Goal: Task Accomplishment & Management: Manage account settings

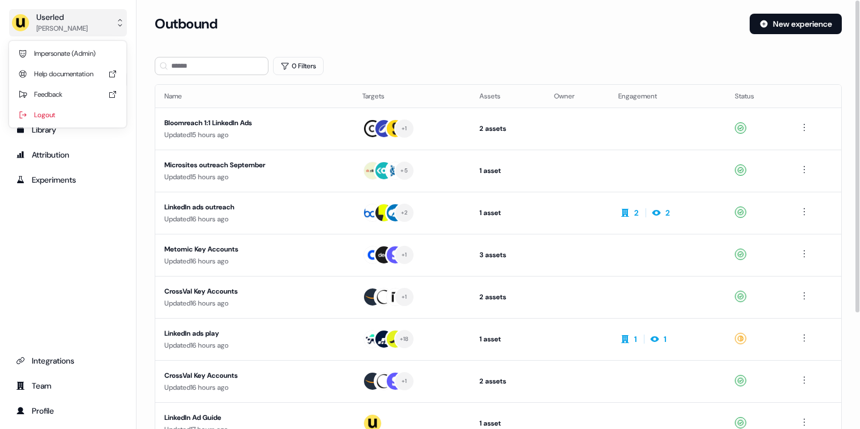
click at [100, 27] on button "Userled [PERSON_NAME]" at bounding box center [68, 22] width 118 height 27
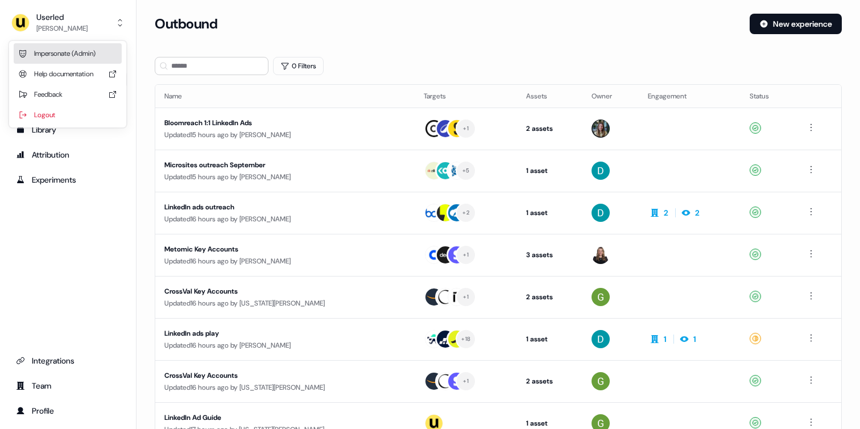
click at [86, 53] on div "Impersonate (Admin)" at bounding box center [68, 53] width 108 height 20
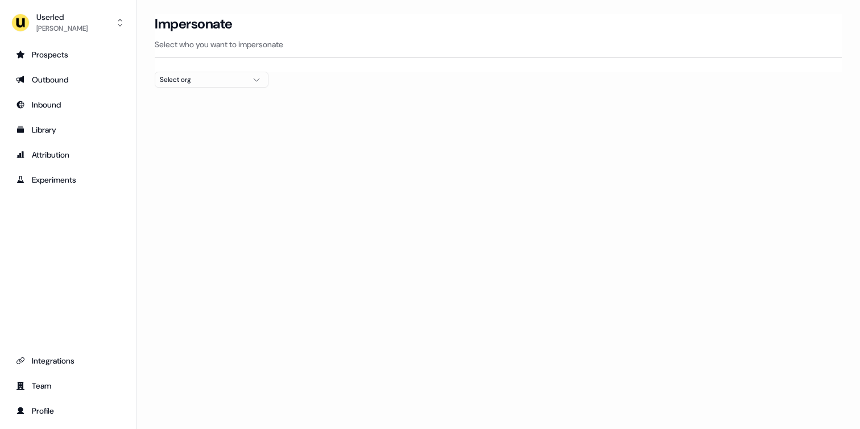
click at [201, 81] on div "Select org" at bounding box center [202, 79] width 85 height 11
type input "*****"
click at [177, 122] on div "Gupshup" at bounding box center [211, 120] width 113 height 18
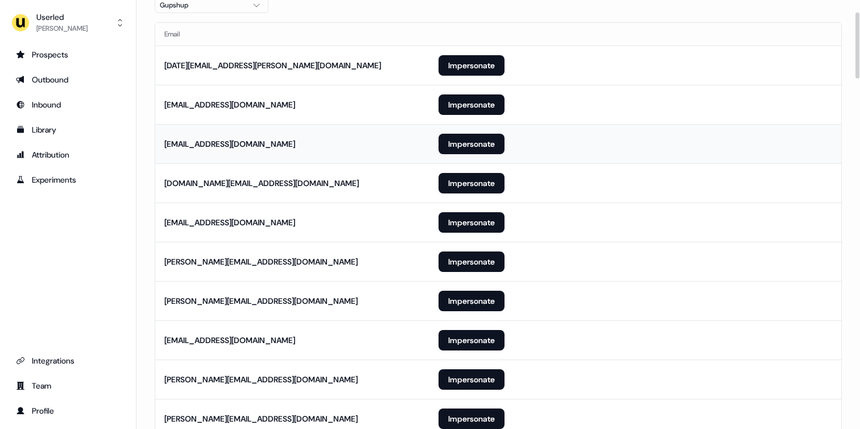
scroll to position [81, 0]
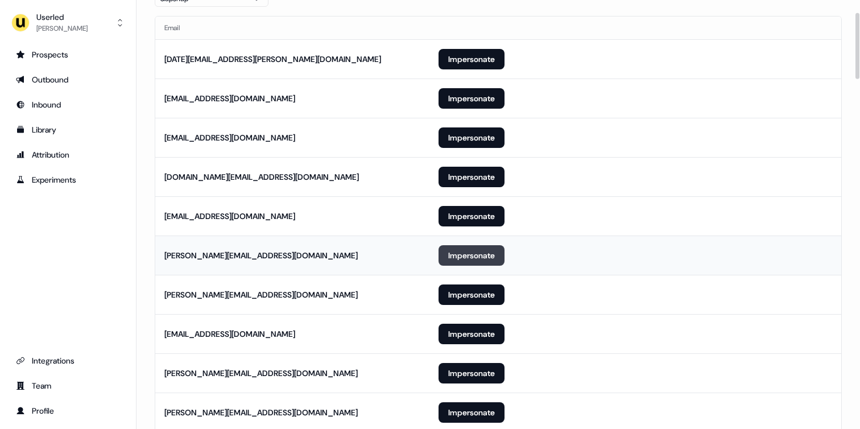
click at [456, 248] on button "Impersonate" at bounding box center [472, 255] width 66 height 20
